Goal: Information Seeking & Learning: Find specific page/section

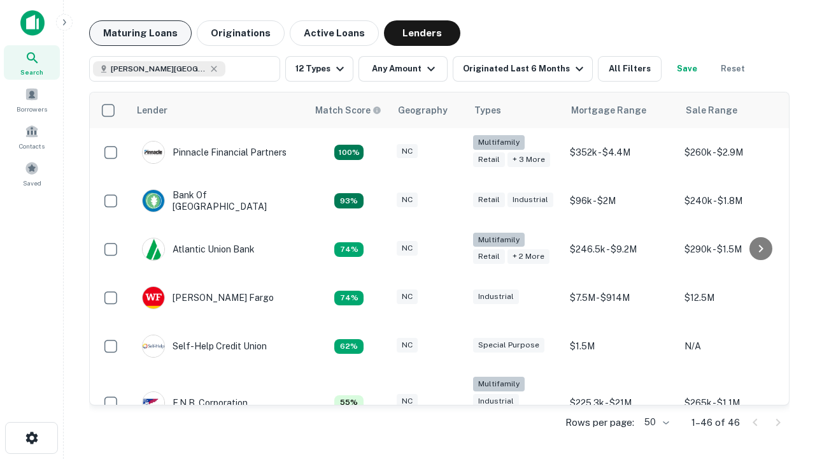
click at [140, 33] on button "Maturing Loans" at bounding box center [140, 32] width 103 height 25
